Goal: Information Seeking & Learning: Check status

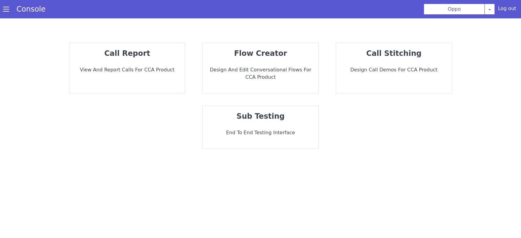
click at [138, 76] on div "call report View and report calls for CCA Product" at bounding box center [127, 68] width 116 height 50
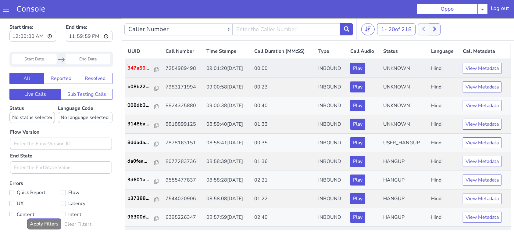
click at [132, 70] on p "347a56..." at bounding box center [141, 67] width 27 height 7
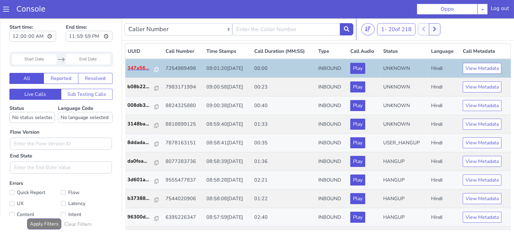
click at [140, 67] on p "347a56..." at bounding box center [141, 67] width 27 height 7
